Goal: Task Accomplishment & Management: Manage account settings

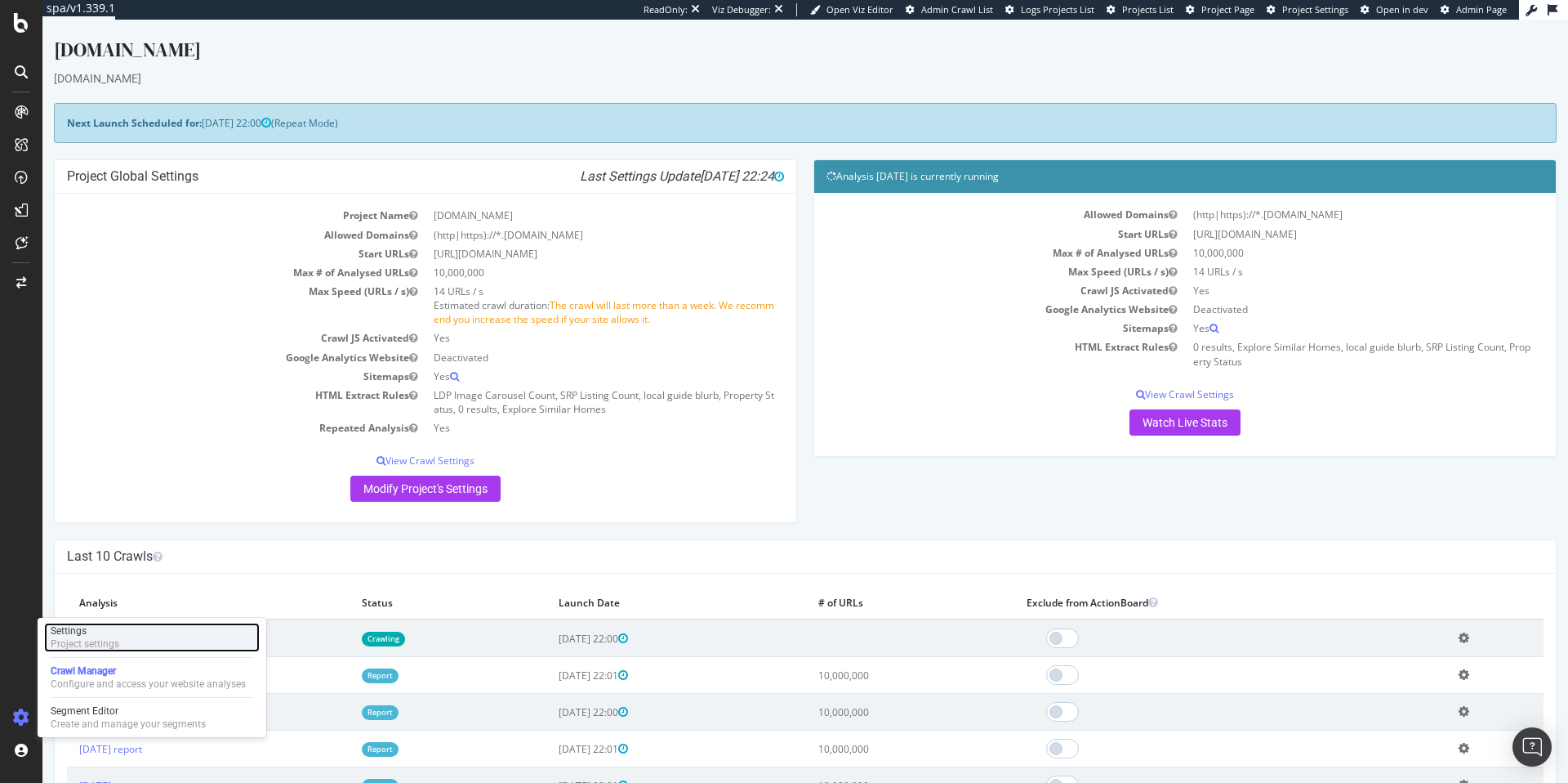
click at [142, 633] on div "Settings Project settings" at bounding box center [152, 637] width 215 height 30
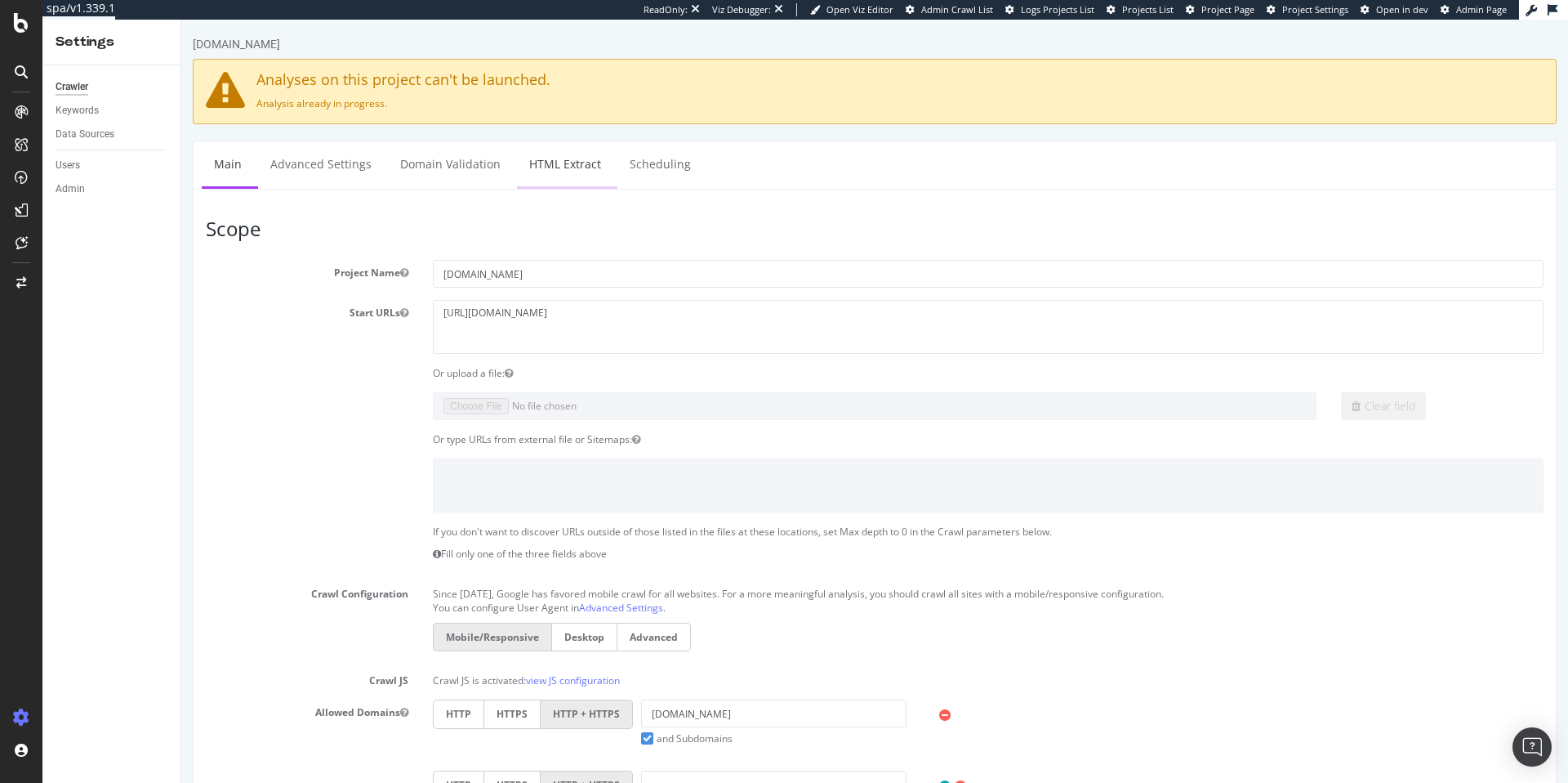
click at [572, 167] on link "HTML Extract" at bounding box center [565, 164] width 96 height 45
select select "i"
select select "list"
select select "exist"
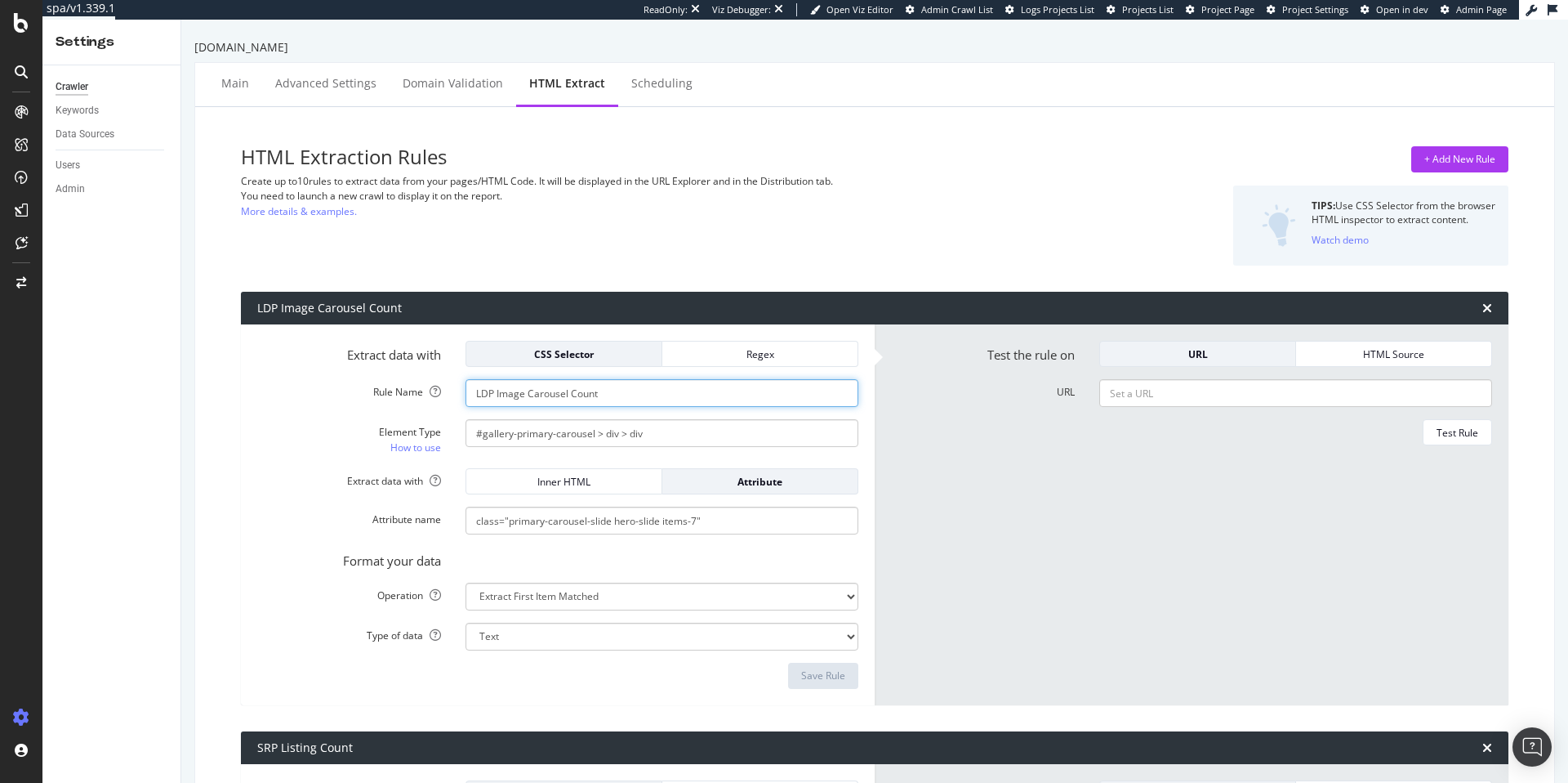
click at [694, 398] on input "LDP Image Carousel Count" at bounding box center [662, 393] width 393 height 28
click at [687, 422] on input "#gallery-primary-carousel > div > div" at bounding box center [662, 433] width 393 height 28
click at [671, 430] on input "#gallery-primary-carousel > div > div" at bounding box center [662, 433] width 393 height 28
click at [409, 447] on link "How to use" at bounding box center [415, 447] width 51 height 18
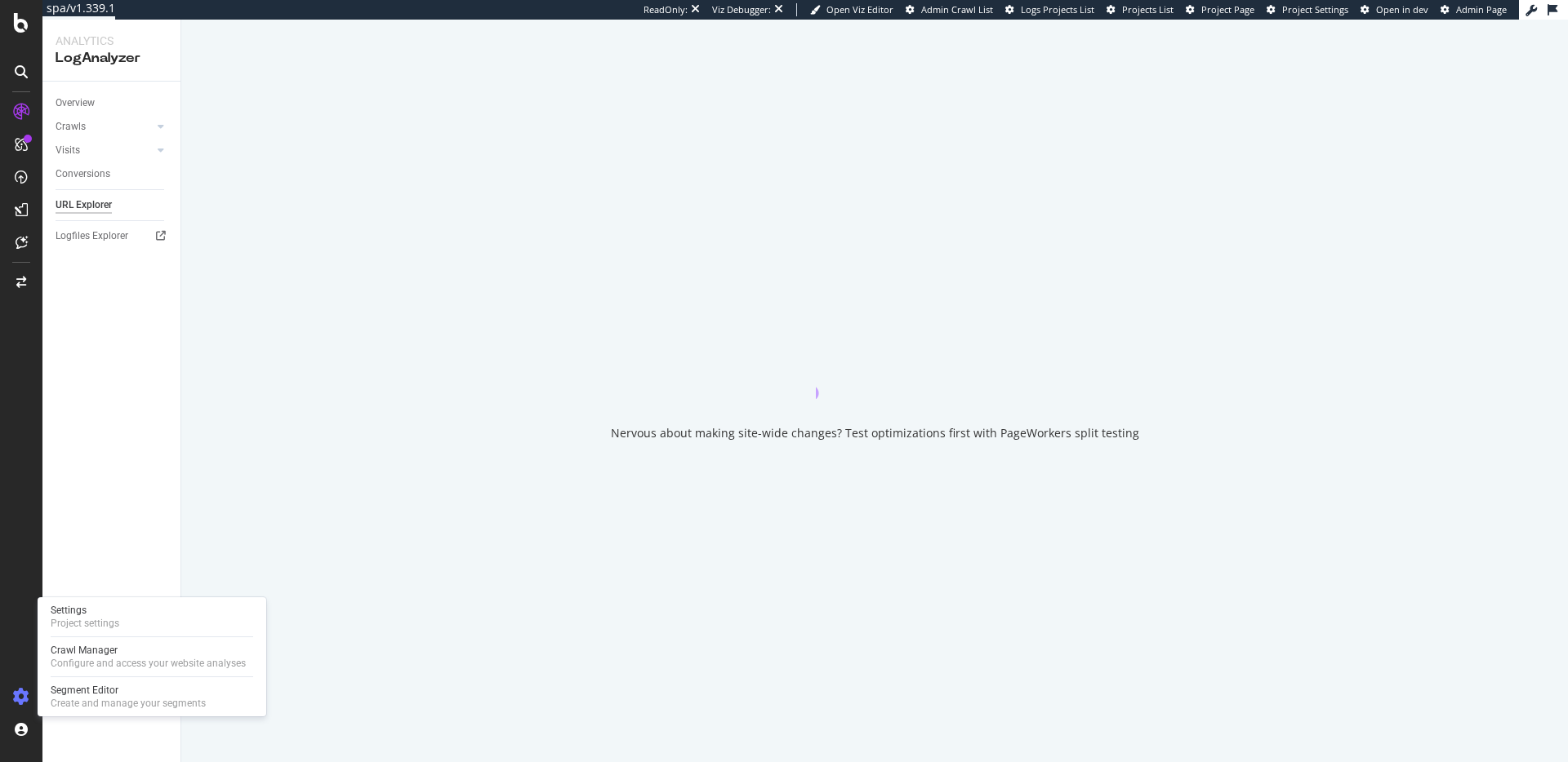
click at [20, 696] on icon at bounding box center [21, 697] width 17 height 17
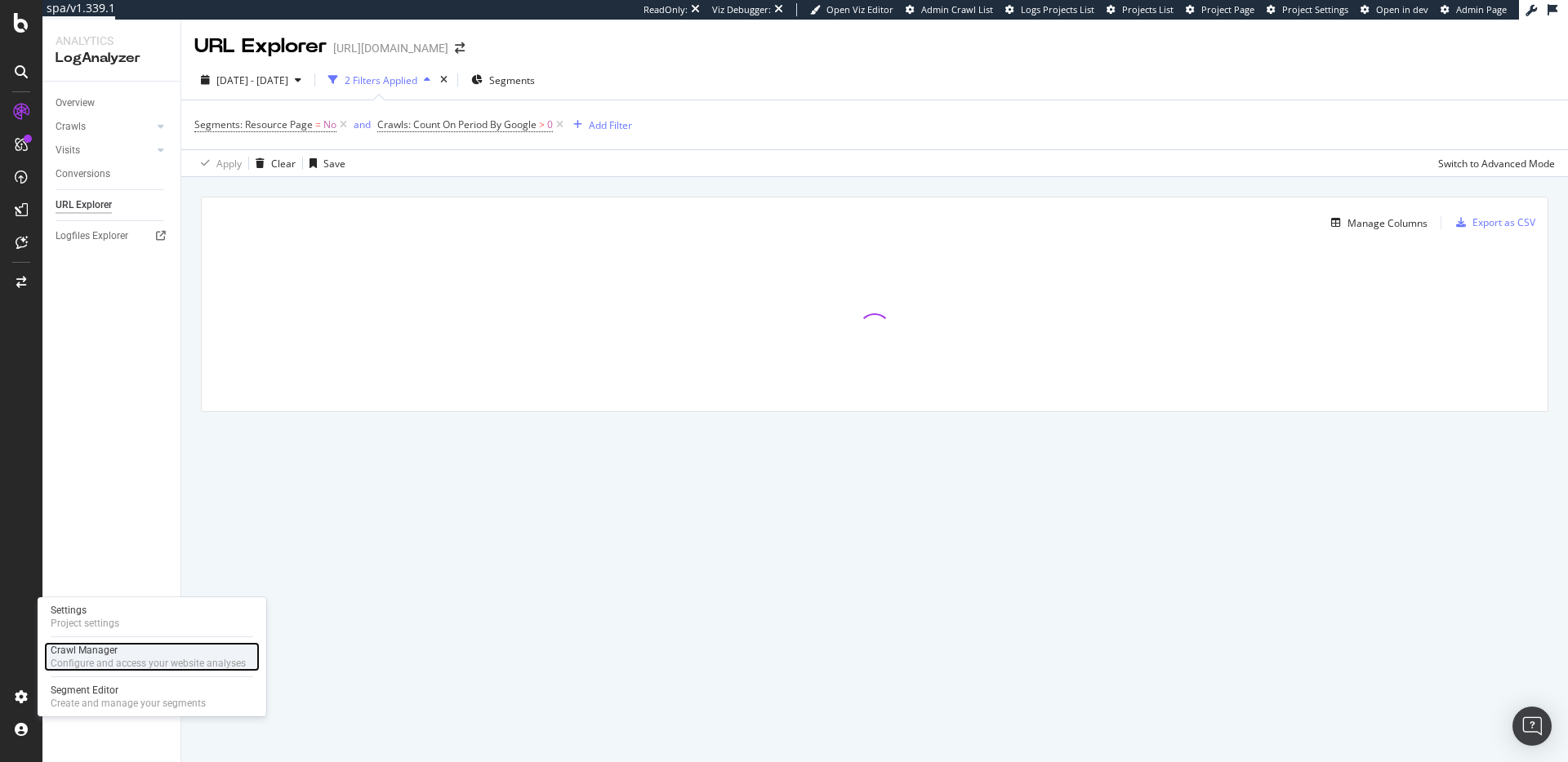
click at [115, 659] on div "Configure and access your website analyses" at bounding box center [148, 663] width 195 height 13
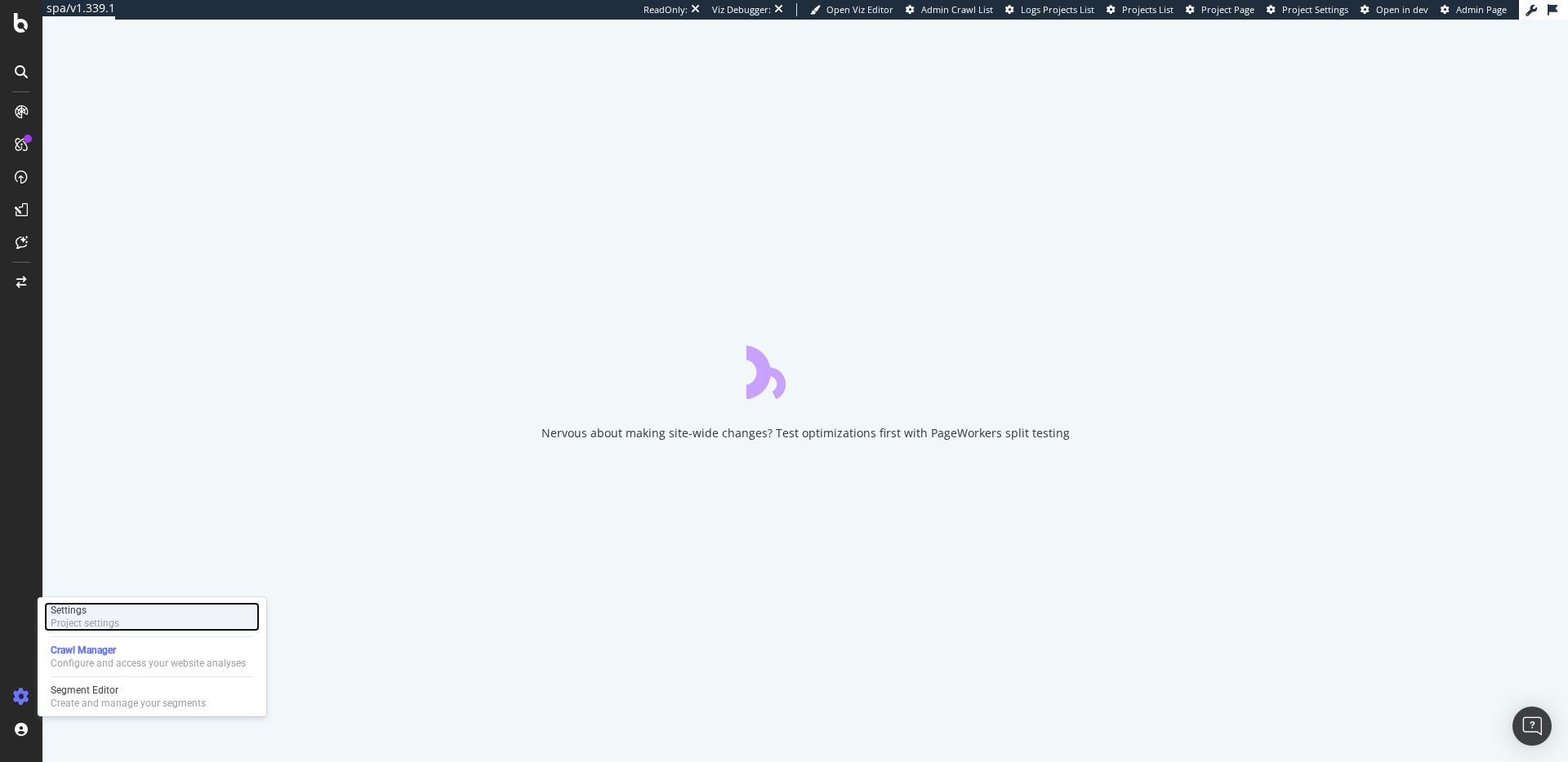
click at [102, 608] on div "Settings" at bounding box center [85, 611] width 68 height 13
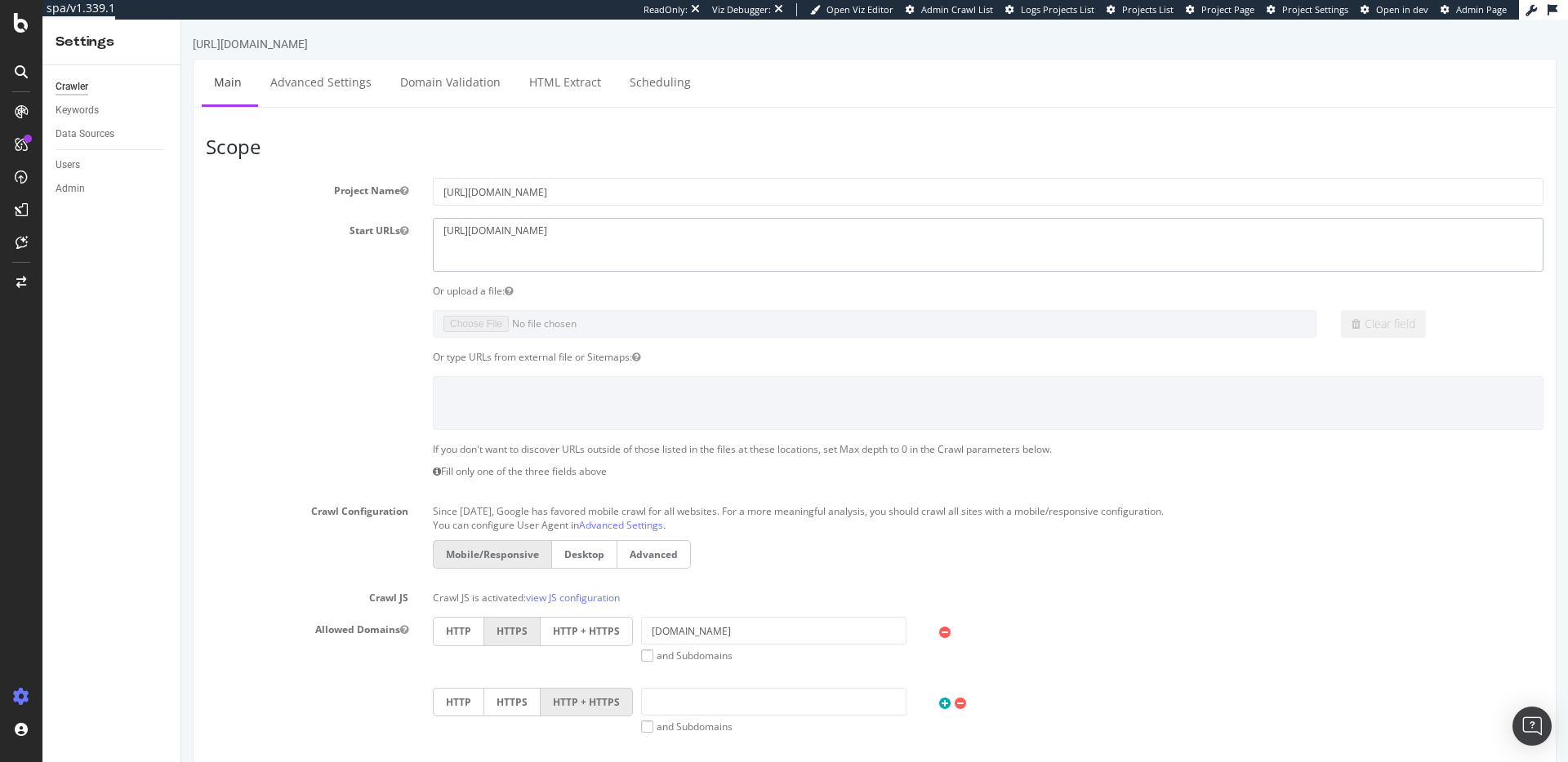
drag, startPoint x: 557, startPoint y: 231, endPoint x: 429, endPoint y: 234, distance: 128.0
click at [429, 234] on div "[URL][DOMAIN_NAME]" at bounding box center [988, 244] width 1135 height 53
click at [622, 355] on div "Or type URLs from external file or Sitemaps:" at bounding box center [988, 357] width 1135 height 14
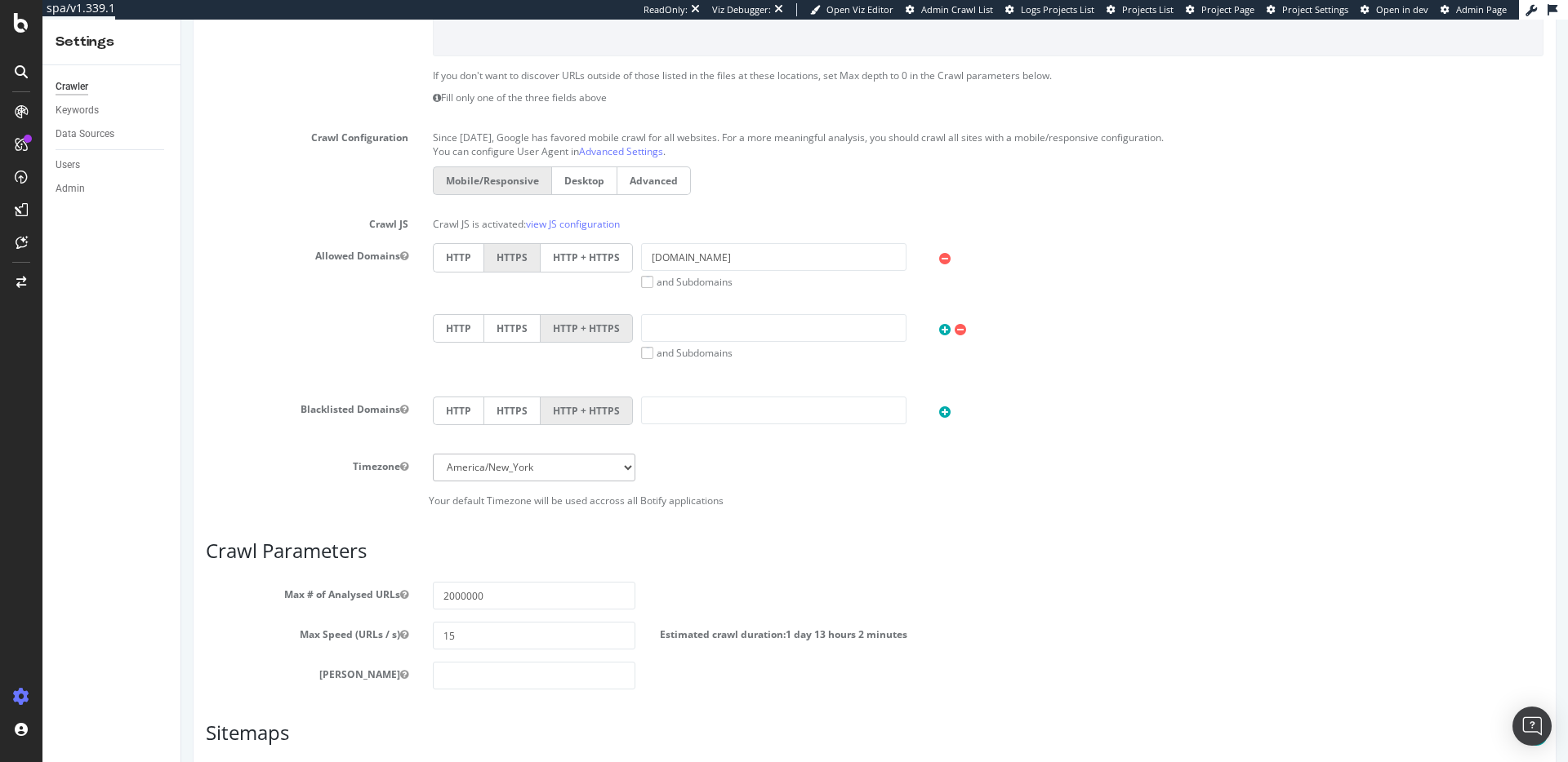
scroll to position [593, 0]
